Goal: Transaction & Acquisition: Obtain resource

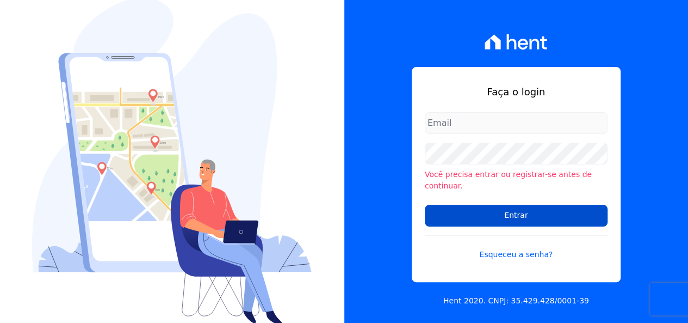
type input "loyane@jcrcob.com.br"
click at [464, 206] on input "Entrar" at bounding box center [516, 216] width 183 height 22
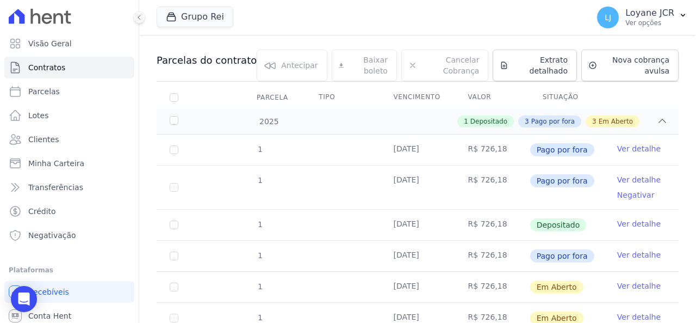
scroll to position [163, 0]
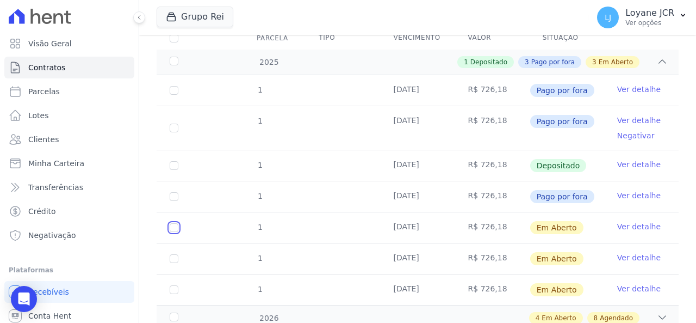
click at [177, 226] on input "checkbox" at bounding box center [174, 227] width 9 height 9
checkbox input "true"
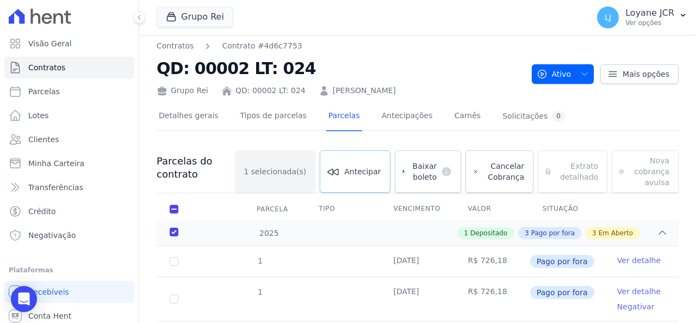
scroll to position [0, 0]
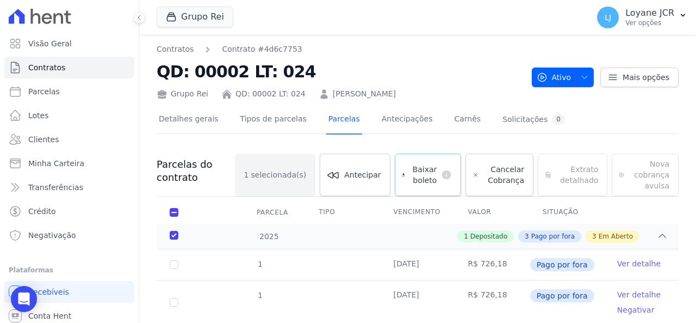
click at [417, 178] on span "Baixar boleto" at bounding box center [423, 175] width 27 height 22
click at [46, 139] on span "Clientes" at bounding box center [43, 139] width 30 height 11
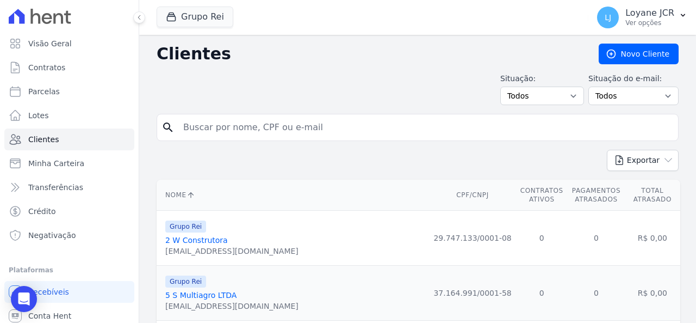
click at [295, 128] on input "search" at bounding box center [425, 127] width 497 height 22
paste input "[PERSON_NAME]"
type input "[PERSON_NAME]"
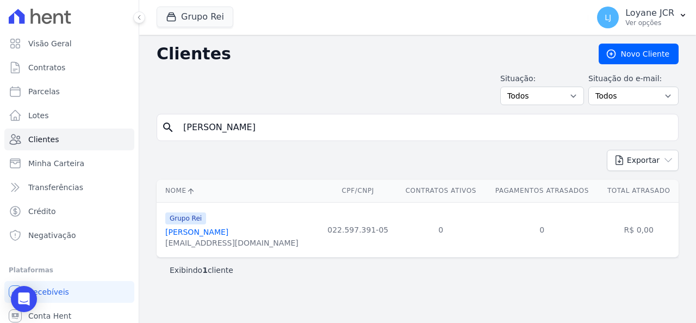
click at [208, 231] on link "[PERSON_NAME]" at bounding box center [196, 231] width 63 height 9
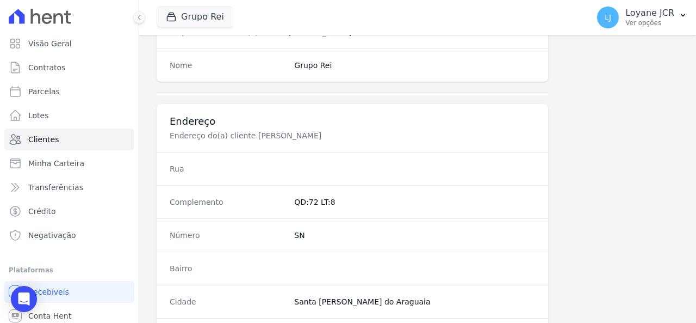
scroll to position [698, 0]
